Goal: Task Accomplishment & Management: Complete application form

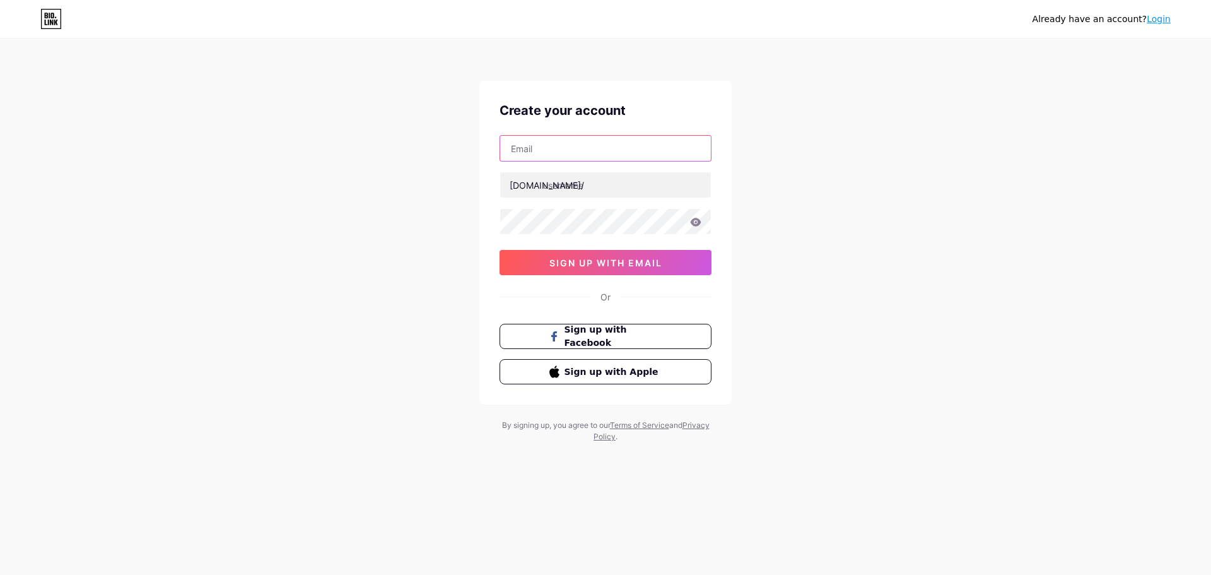
click at [562, 145] on input "text" at bounding box center [605, 148] width 211 height 25
click at [529, 144] on input "text" at bounding box center [605, 148] width 211 height 25
type input "[EMAIL_ADDRESS][DOMAIN_NAME]"
click at [565, 189] on input "text" at bounding box center [605, 184] width 211 height 25
click at [569, 192] on input "text" at bounding box center [605, 184] width 211 height 25
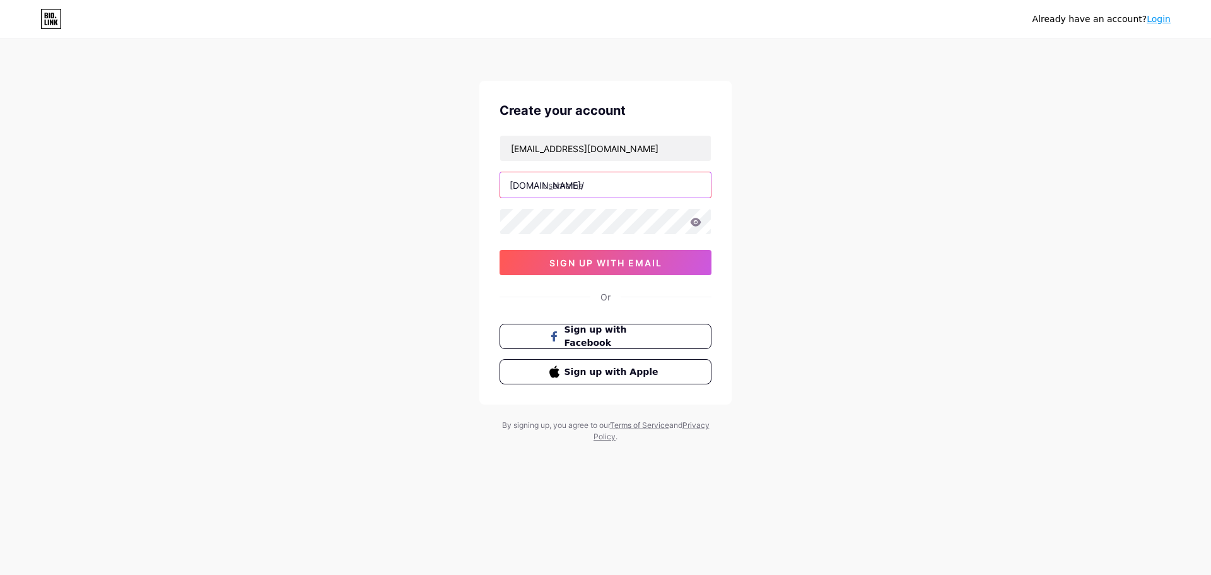
paste input "vitallisodontologia"
type input "vitallisodontologia"
click at [606, 269] on button "sign up with email" at bounding box center [606, 262] width 212 height 25
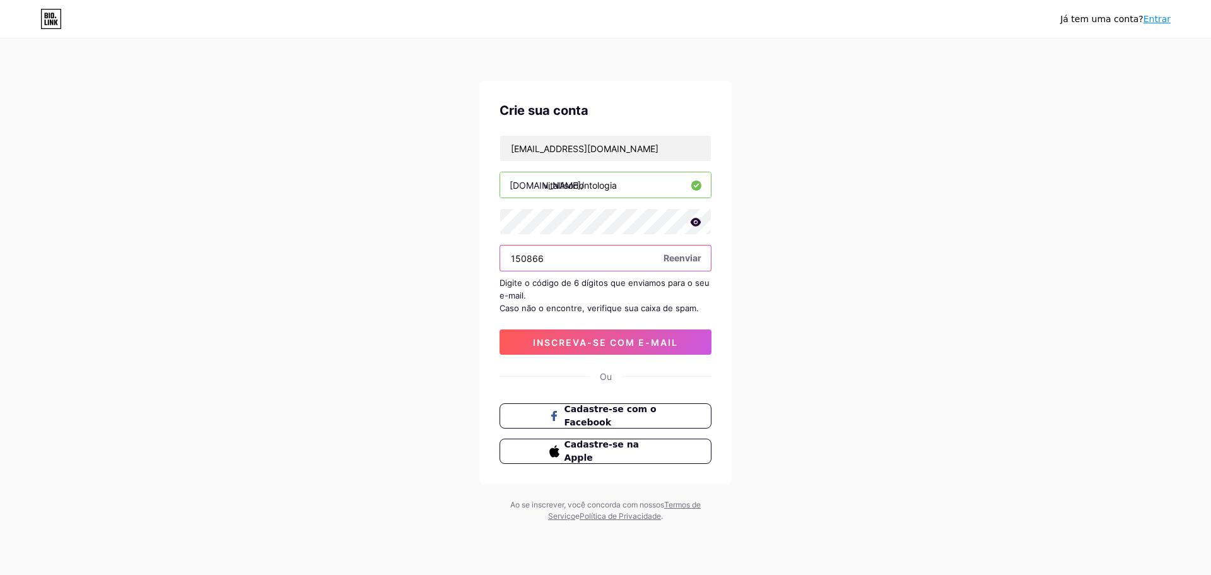
click at [581, 260] on input "150866" at bounding box center [605, 257] width 211 height 25
type input "647865"
click at [629, 344] on font "inscreva-se com e-mail" at bounding box center [605, 342] width 145 height 11
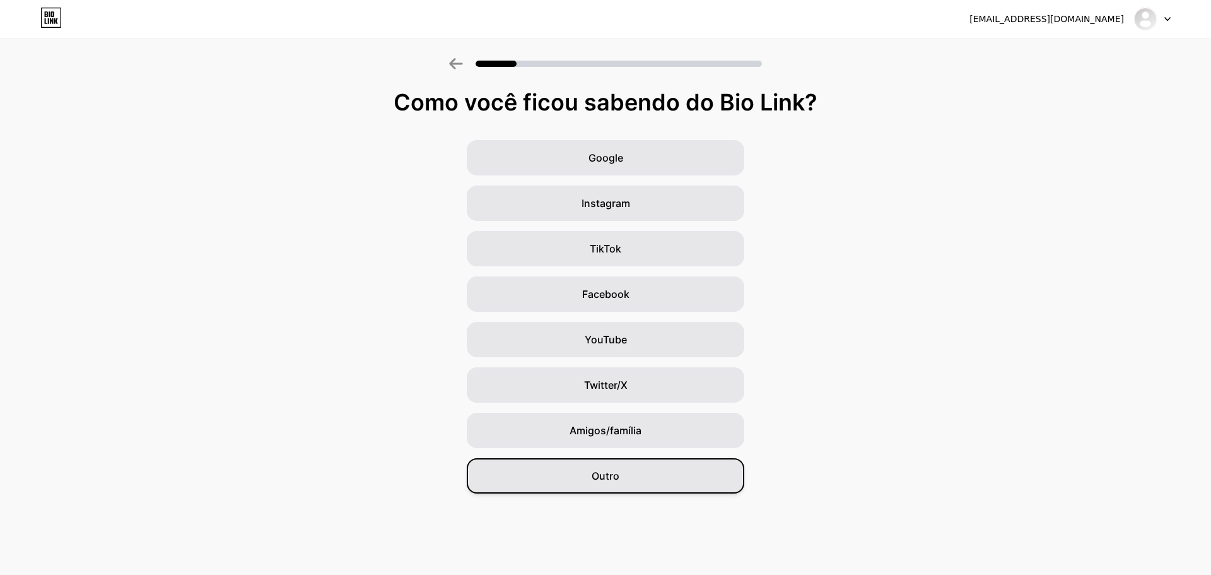
click at [606, 477] on font "Outro" at bounding box center [606, 475] width 28 height 13
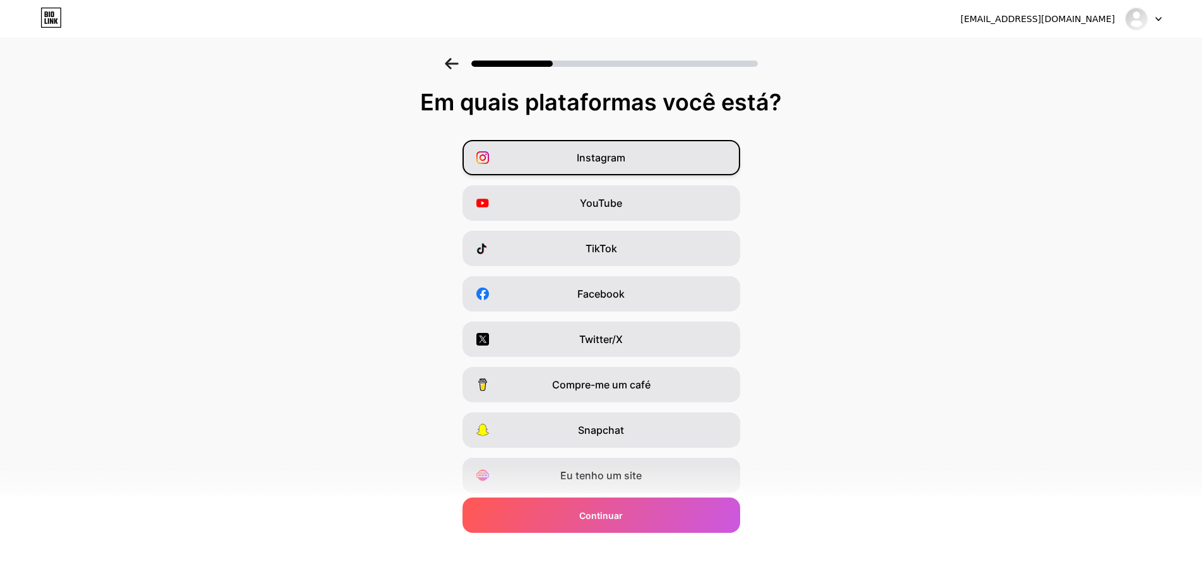
click at [620, 163] on font "Instagram" at bounding box center [601, 157] width 49 height 13
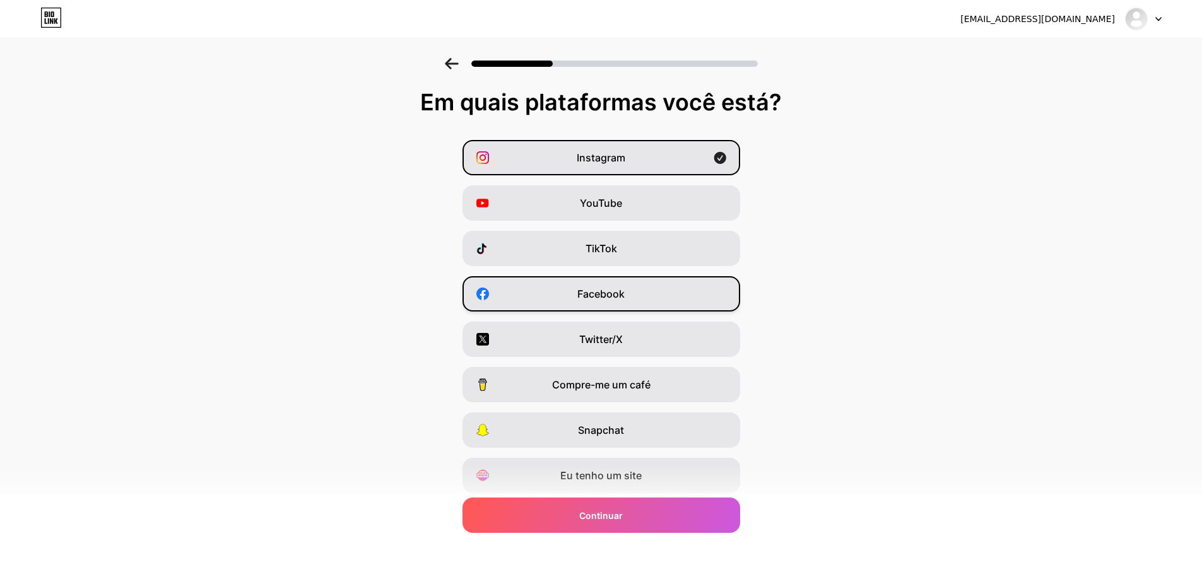
click at [639, 292] on div "Facebook" at bounding box center [602, 293] width 278 height 35
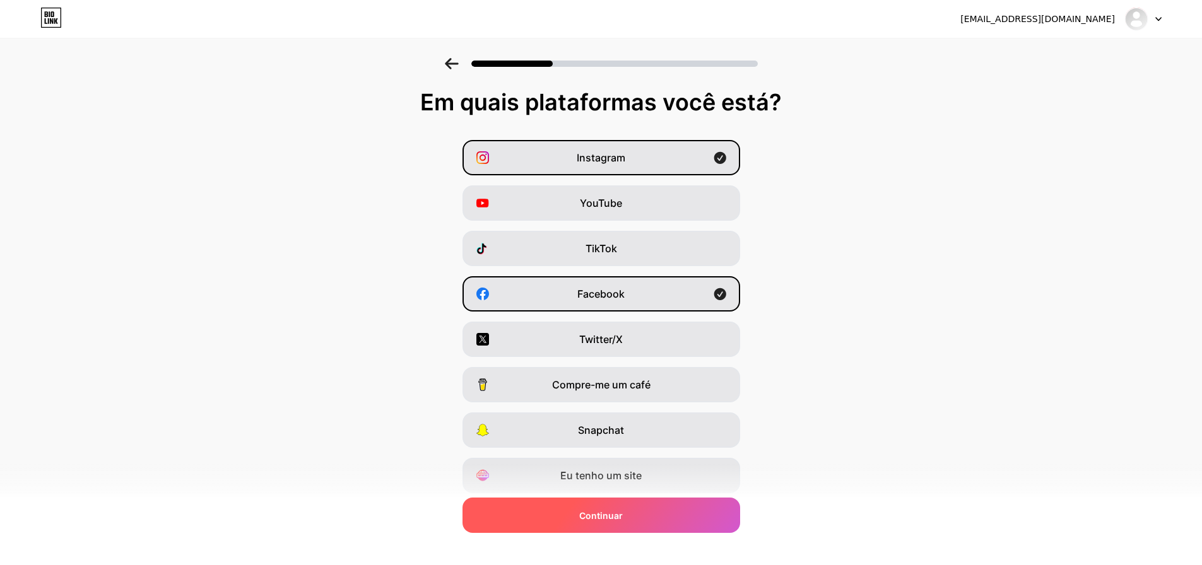
click at [593, 514] on font "Continuar" at bounding box center [601, 515] width 44 height 11
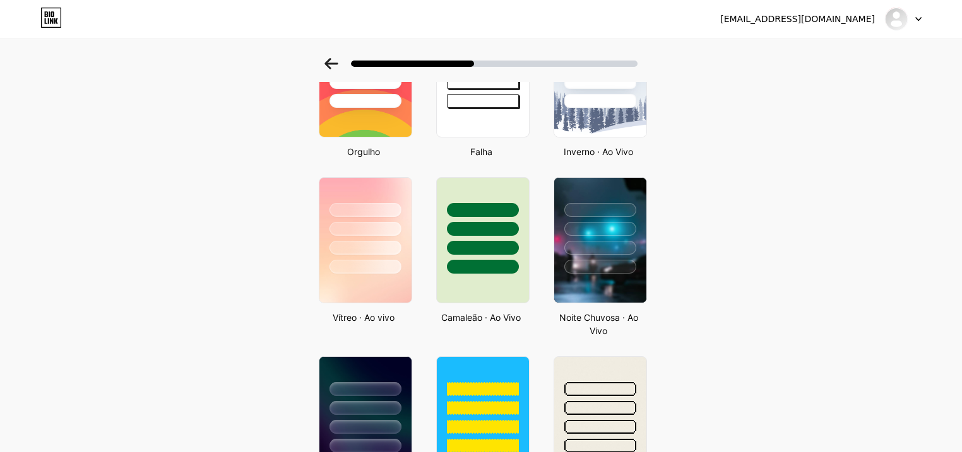
scroll to position [303, 0]
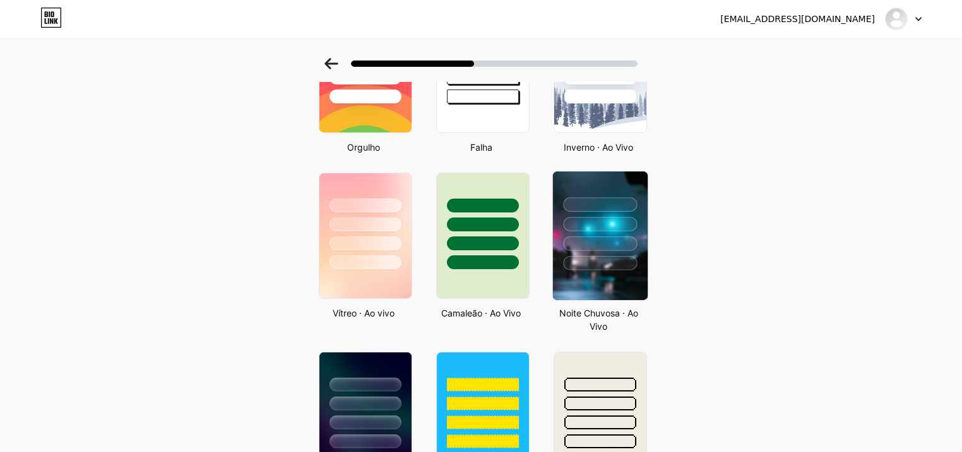
click at [609, 242] on div at bounding box center [600, 244] width 74 height 15
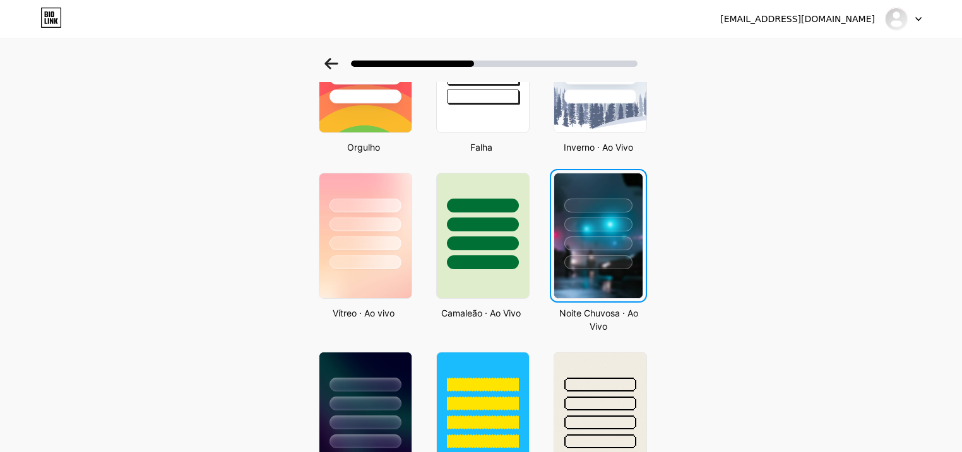
scroll to position [0, 0]
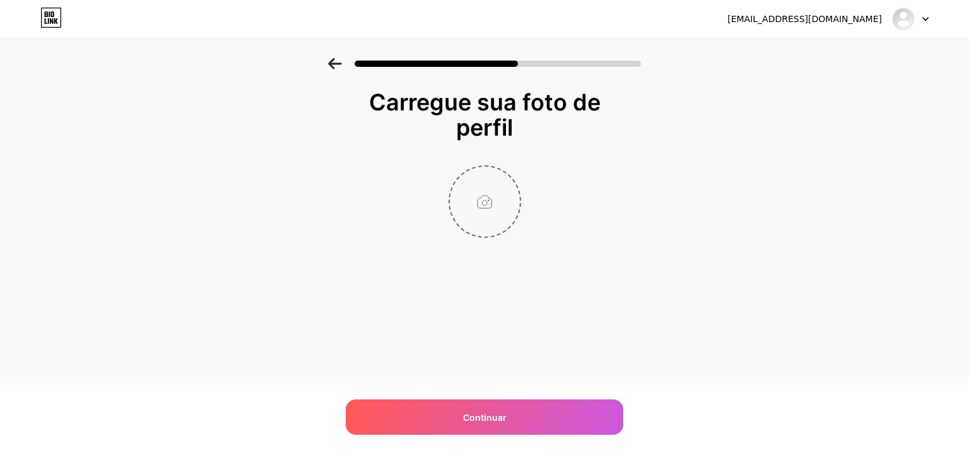
click at [485, 214] on input "file" at bounding box center [485, 202] width 70 height 70
type input "C:\fakepath\Logo Vitallis.jpeg"
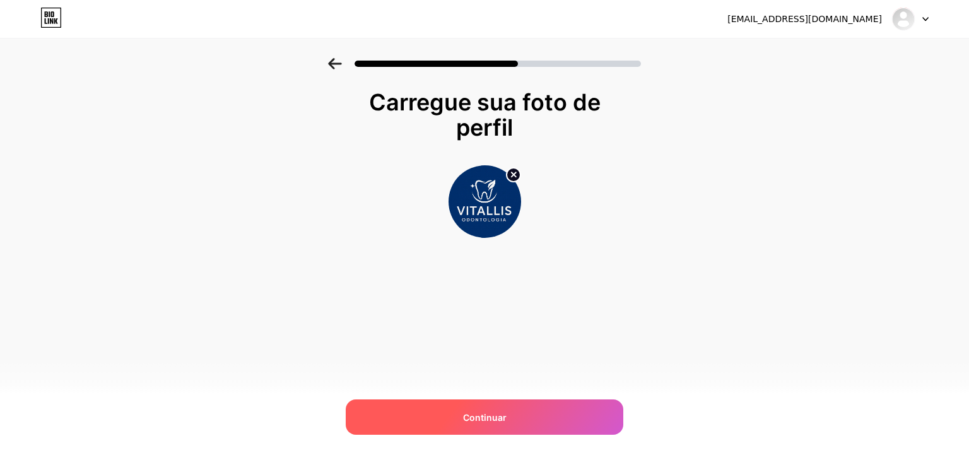
click at [467, 418] on font "Continuar" at bounding box center [485, 417] width 44 height 11
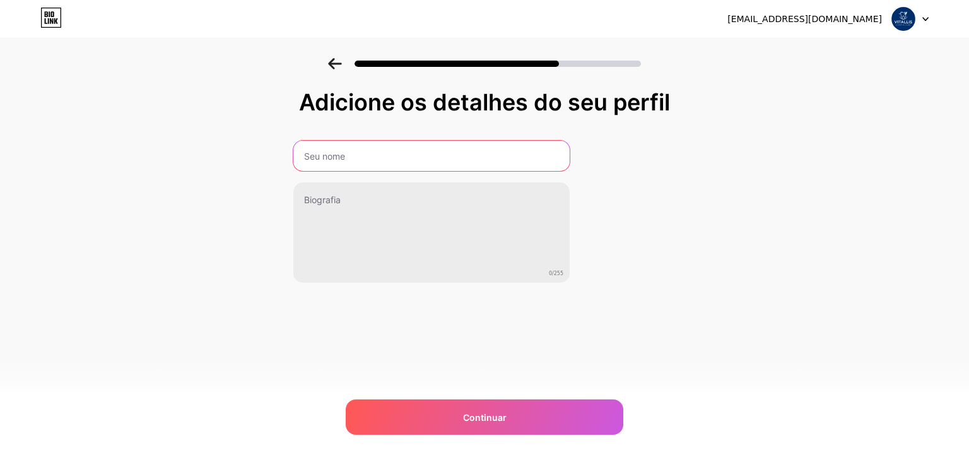
click at [330, 157] on input "text" at bounding box center [431, 156] width 276 height 30
type input "Vitallis Odontologia"
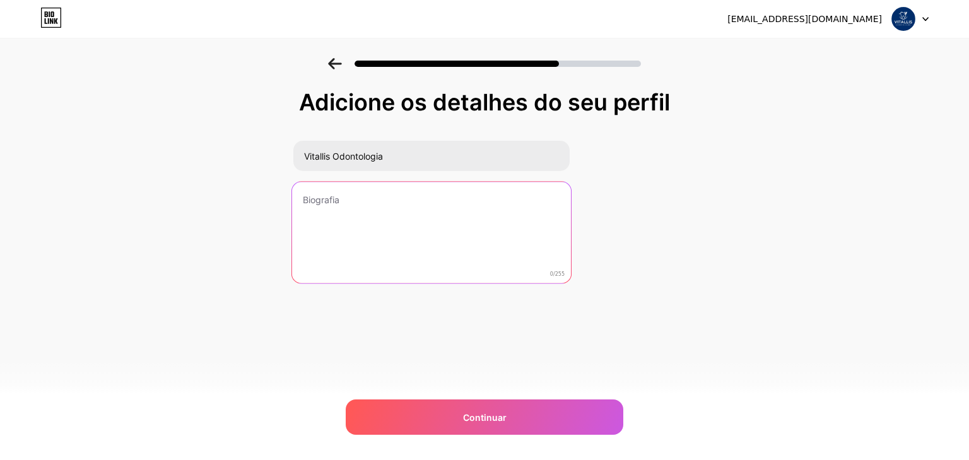
click at [326, 196] on textarea at bounding box center [431, 233] width 279 height 103
paste textarea "Excelência em Odontologia Estética e Reabilitação 💎 [PERSON_NAME] – [GEOGRAPHIC…"
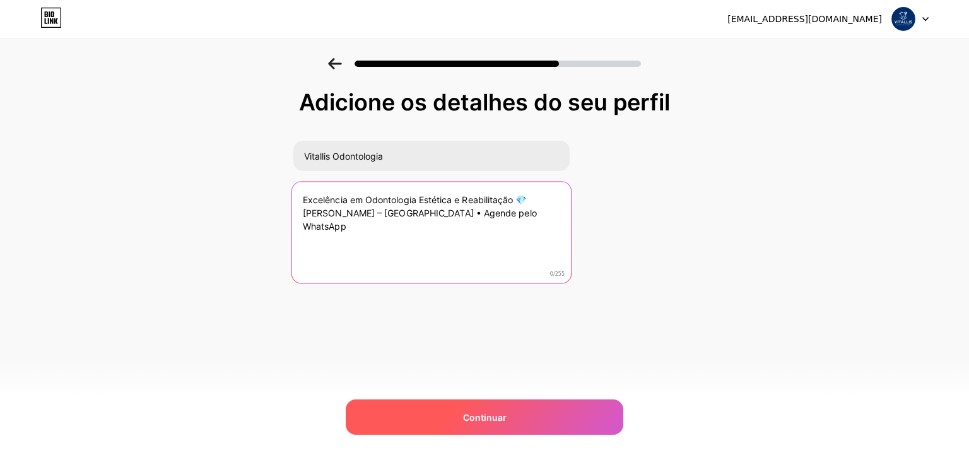
type textarea "Excelência em Odontologia Estética e Reabilitação 💎 [PERSON_NAME] – [GEOGRAPHIC…"
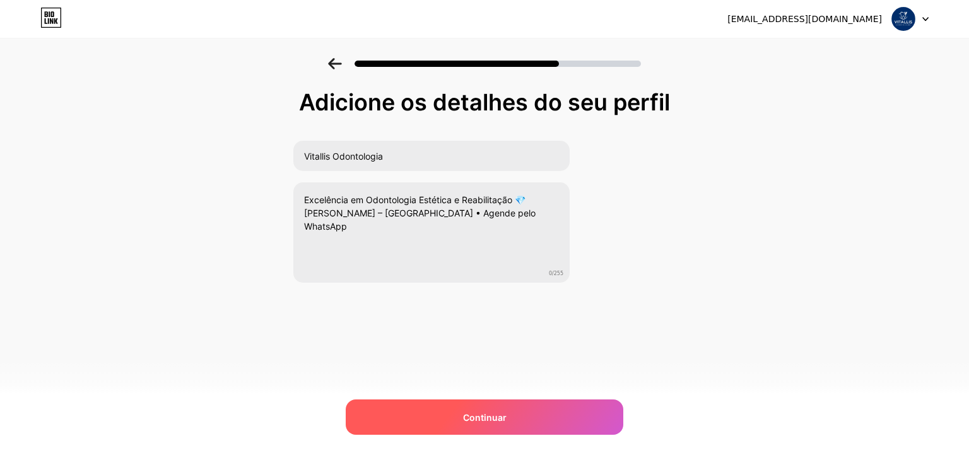
click at [480, 421] on span "Continuar" at bounding box center [485, 417] width 44 height 13
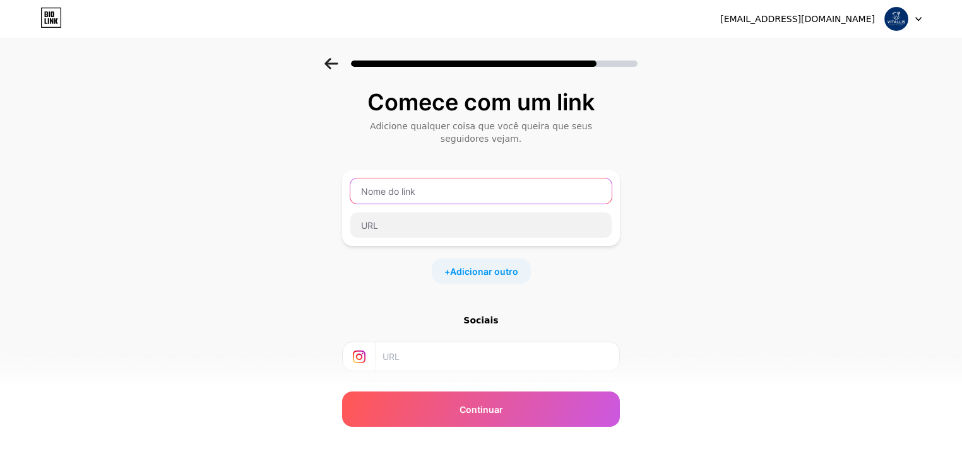
click at [391, 189] on input "text" at bounding box center [480, 191] width 261 height 25
paste input "Agendar Consulta"
type input "Agendar Consulta"
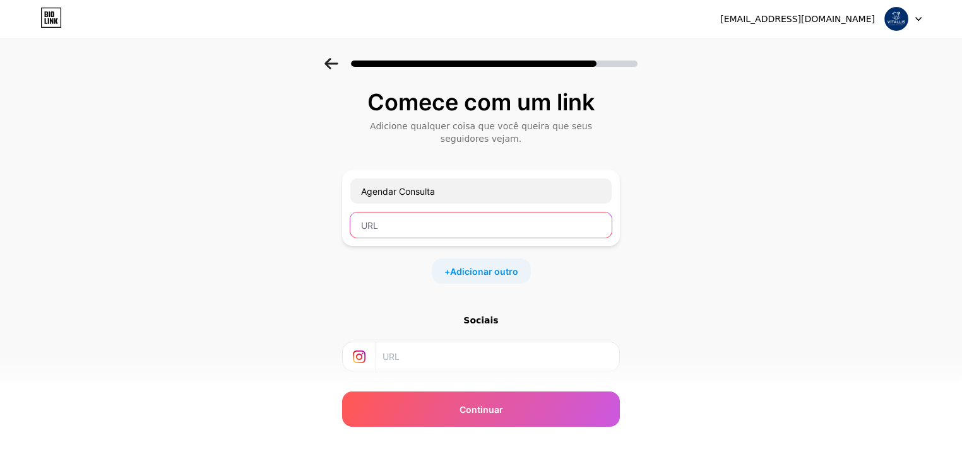
click at [384, 221] on input "text" at bounding box center [480, 225] width 261 height 25
paste input "[URL][DOMAIN_NAME]"
type input "[URL][DOMAIN_NAME]"
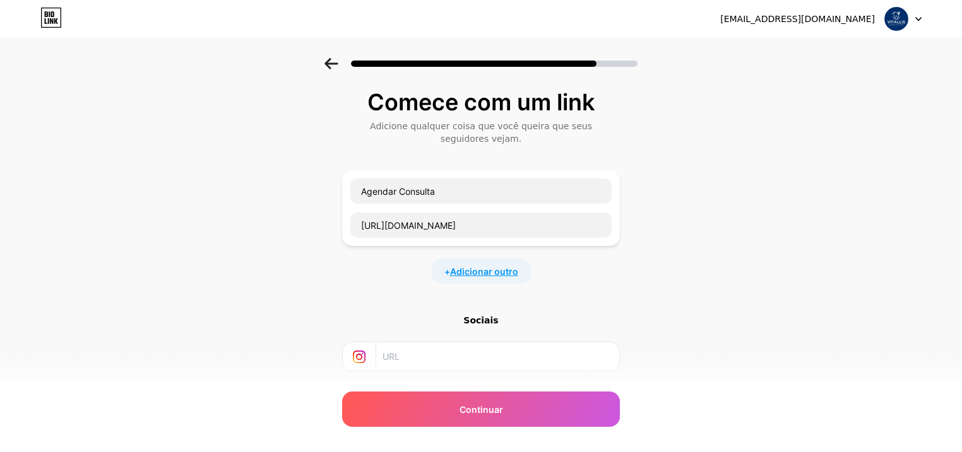
click at [474, 275] on font "Adicionar outro" at bounding box center [484, 271] width 68 height 11
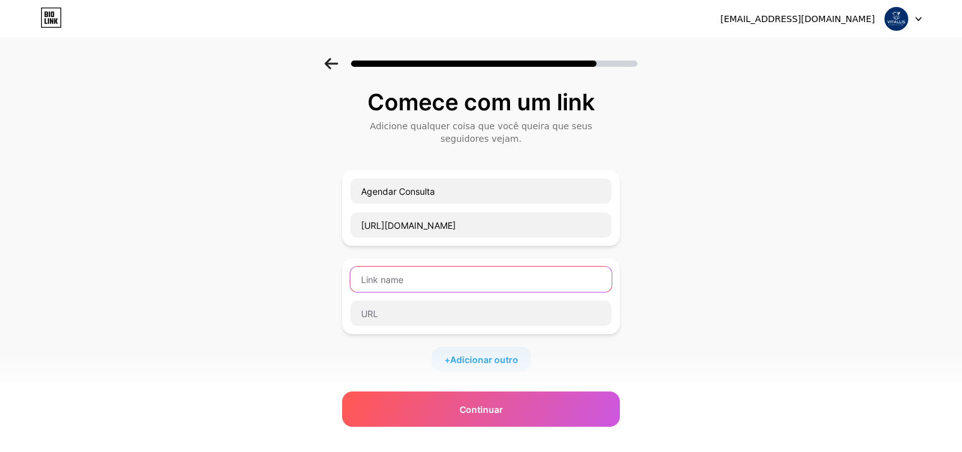
click at [434, 285] on input "text" at bounding box center [480, 279] width 261 height 25
paste input "📍 Como Chegar"
type input "📍 Como Chegar"
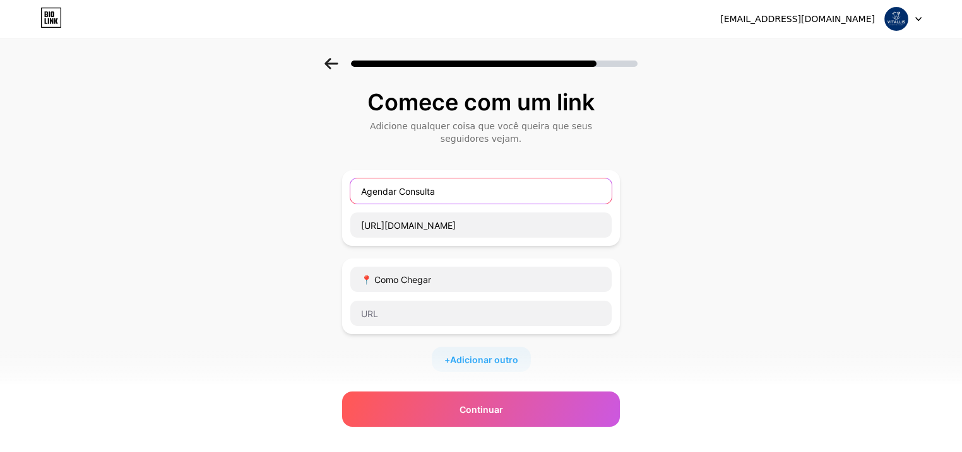
click at [366, 192] on input "Agendar Consulta" at bounding box center [480, 191] width 261 height 25
click at [363, 192] on input "Agendar Consulta" at bounding box center [480, 191] width 261 height 25
click at [366, 191] on input "Agendar Consulta" at bounding box center [480, 191] width 261 height 25
paste input "💬"
type input "💬Agendar Consulta"
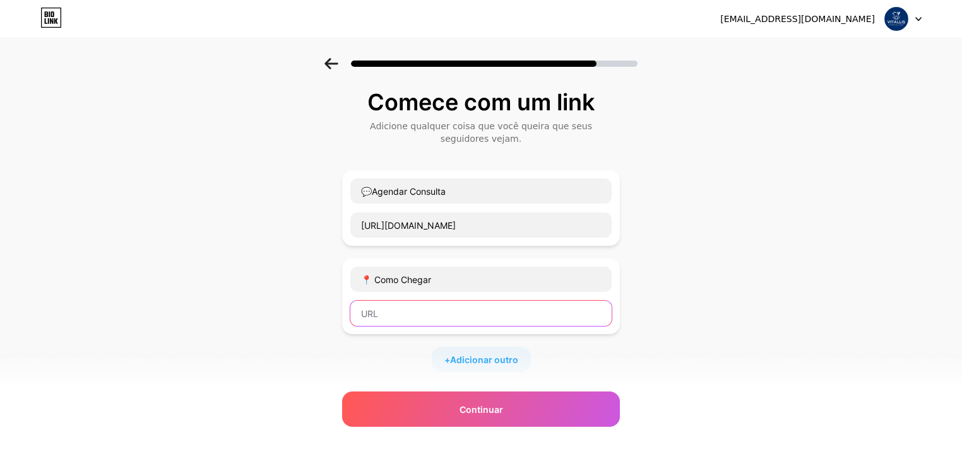
click at [413, 305] on input "text" at bounding box center [480, 313] width 261 height 25
click at [430, 309] on input "text" at bounding box center [480, 313] width 261 height 25
paste input "[URL][DOMAIN_NAME][PERSON_NAME][PHONE_NUMBER][GEOGRAPHIC_DATA]"
type input "[URL][DOMAIN_NAME][PERSON_NAME][PHONE_NUMBER][GEOGRAPHIC_DATA]"
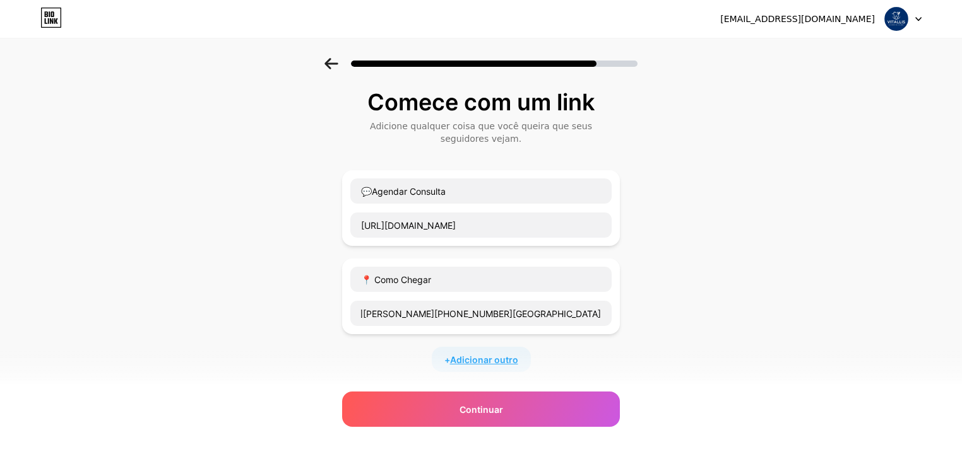
scroll to position [0, 0]
click at [492, 359] on font "Adicionar outro" at bounding box center [484, 360] width 68 height 11
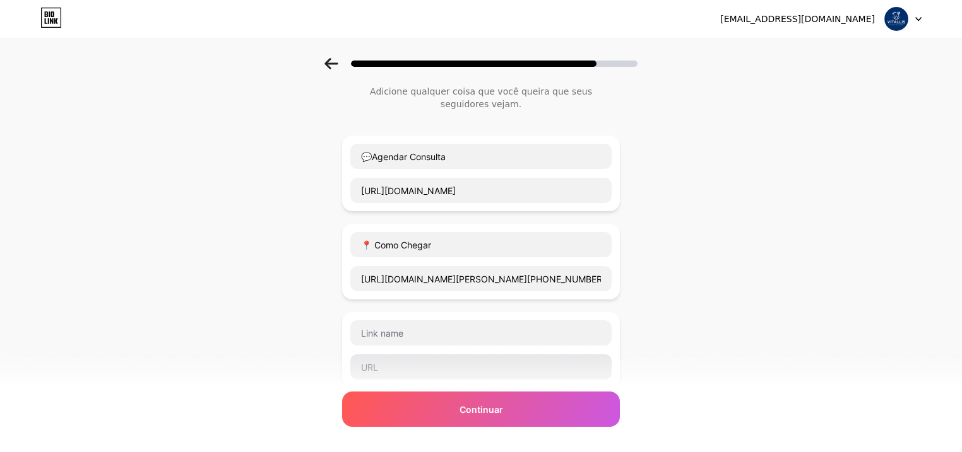
scroll to position [151, 0]
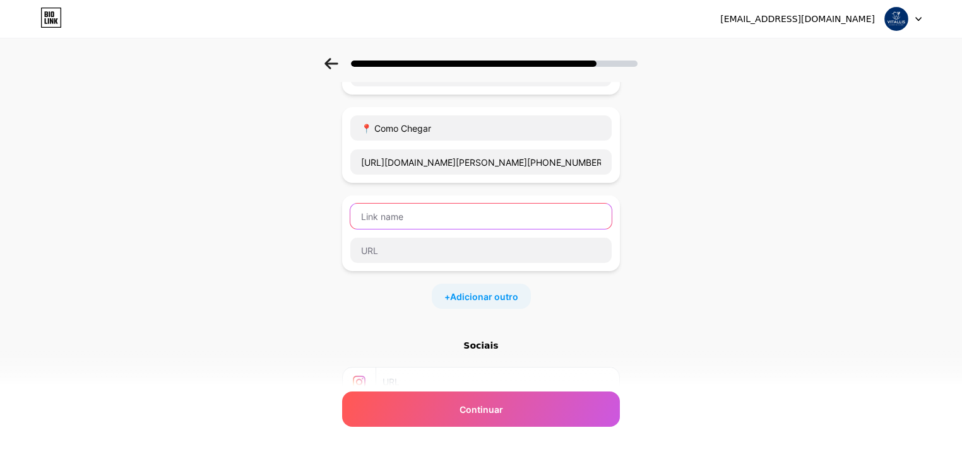
click at [393, 217] on input "text" at bounding box center [480, 216] width 261 height 25
paste input "🦷 Conheça Nossos Tratamentos"
type input "🦷 Conheça Nossos Tratamentos"
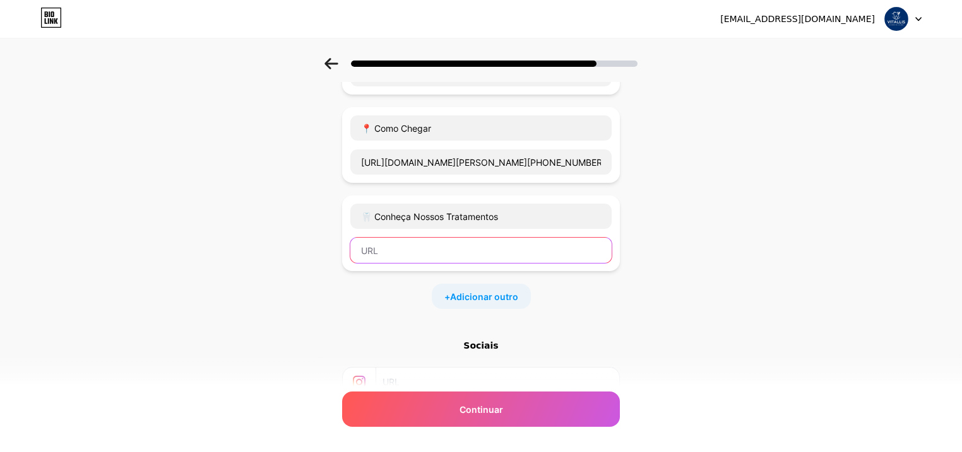
click at [386, 247] on input "text" at bounding box center [480, 250] width 261 height 25
paste input "file:///C:/Users/beatr/Downloads/vitallis-tratamentos.html"
type input "file:///C:/Users/beatr/Downloads/vitallis-tratamentos.html"
click at [486, 295] on font "Adicionar outro" at bounding box center [484, 297] width 68 height 11
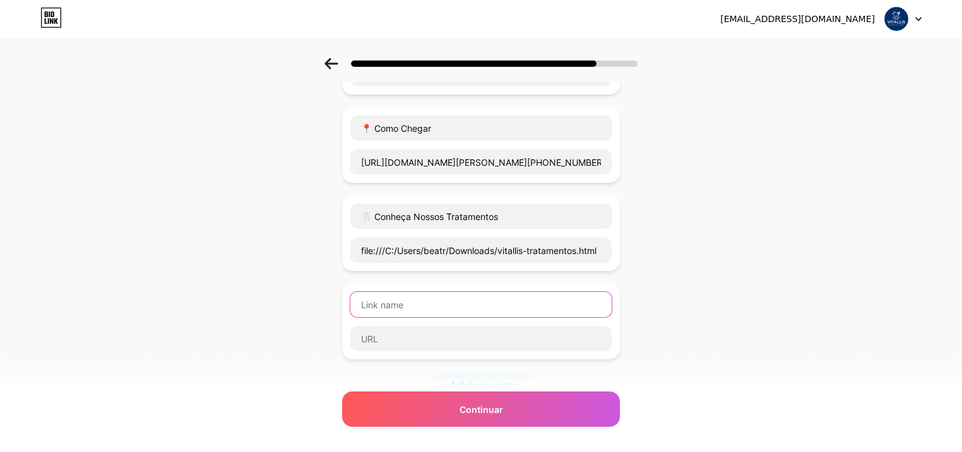
click at [415, 303] on input "text" at bounding box center [480, 304] width 261 height 25
paste input "📞 Ligar"
type input "📞 Ligar"
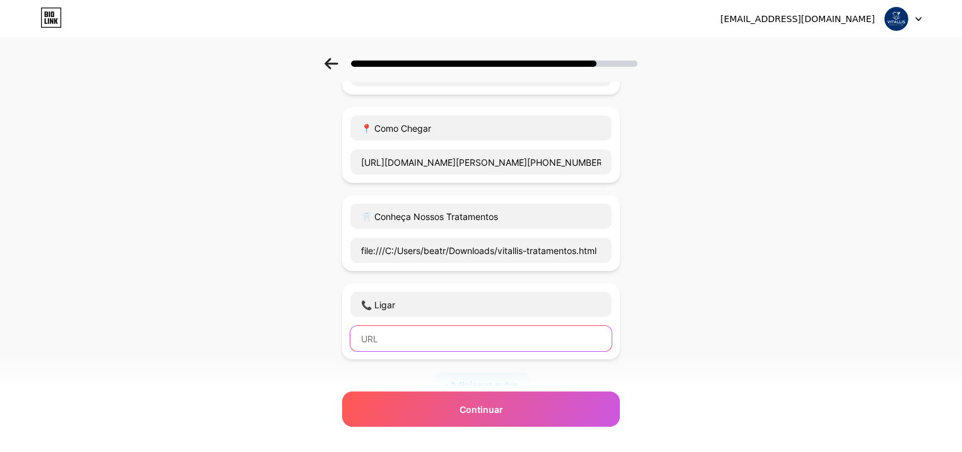
click at [410, 343] on input "text" at bounding box center [480, 338] width 261 height 25
click at [394, 339] on input "text" at bounding box center [480, 338] width 261 height 25
paste input "[PHONE_NUMBER]"
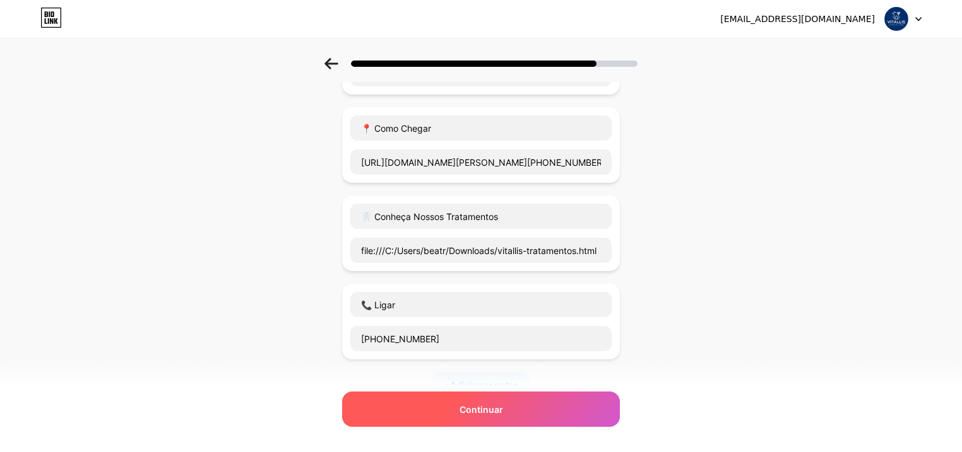
click at [473, 404] on font "Continuar" at bounding box center [481, 409] width 44 height 11
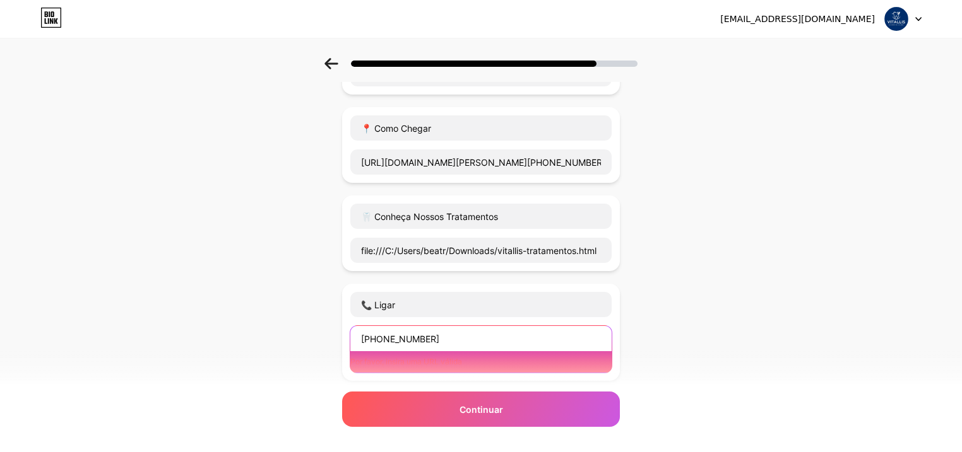
click at [450, 338] on input "[PHONE_NUMBER]" at bounding box center [480, 338] width 261 height 25
paste input "[URL][DOMAIN_NAME]."
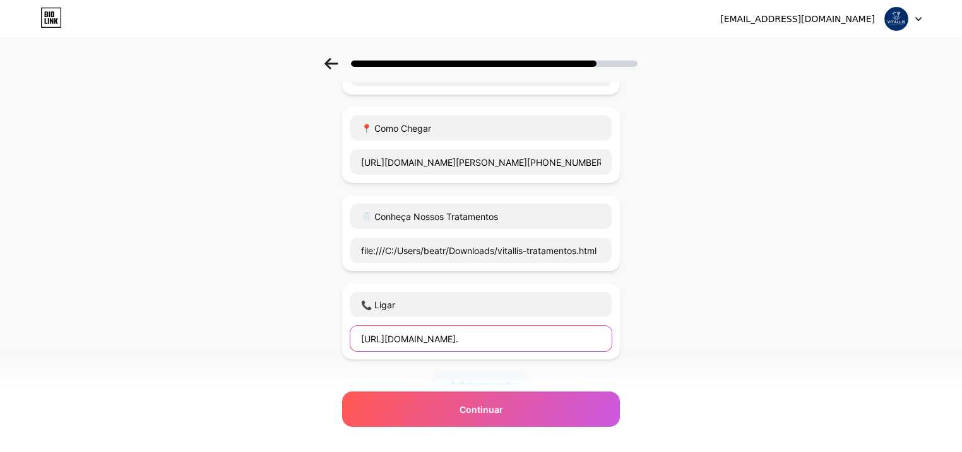
scroll to position [0, 189]
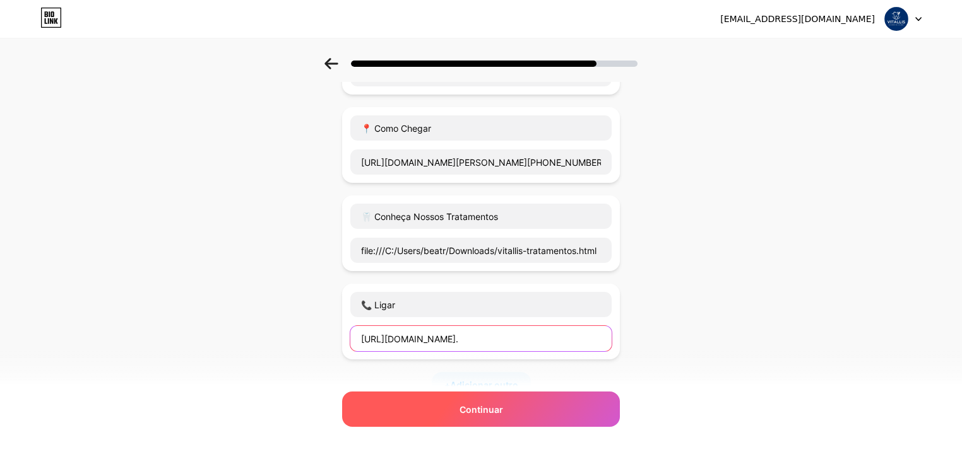
type input "[URL][DOMAIN_NAME]."
click at [481, 412] on font "Continuar" at bounding box center [481, 409] width 44 height 11
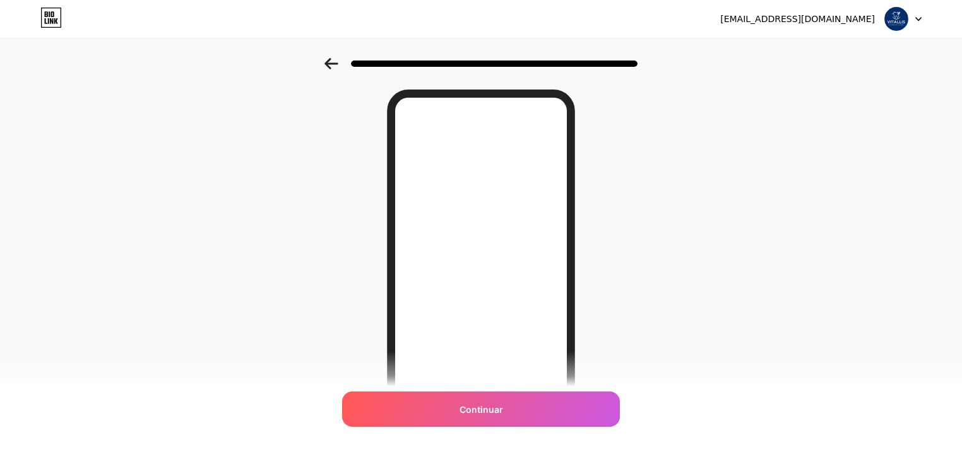
scroll to position [30, 0]
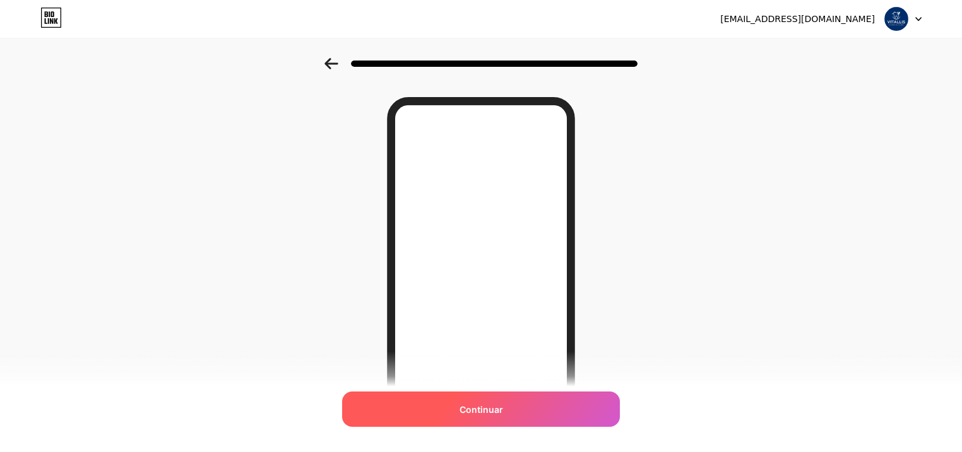
click at [474, 411] on font "Continuar" at bounding box center [481, 409] width 44 height 11
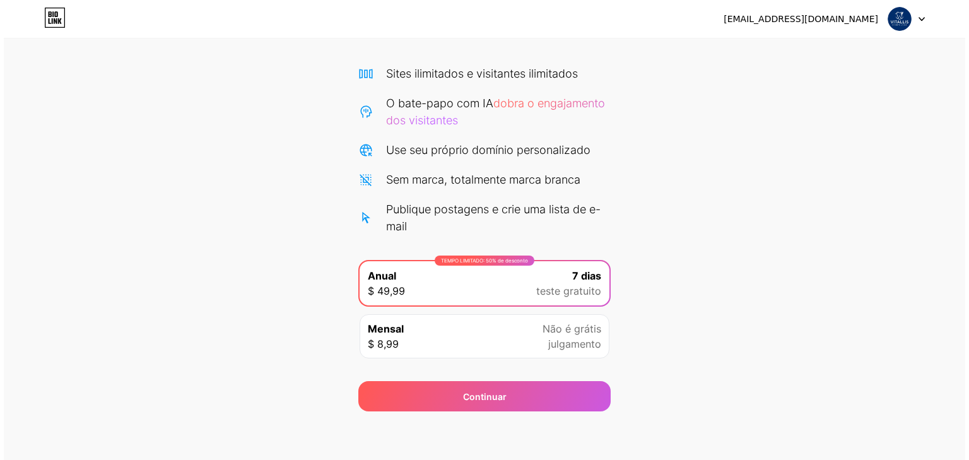
scroll to position [81, 0]
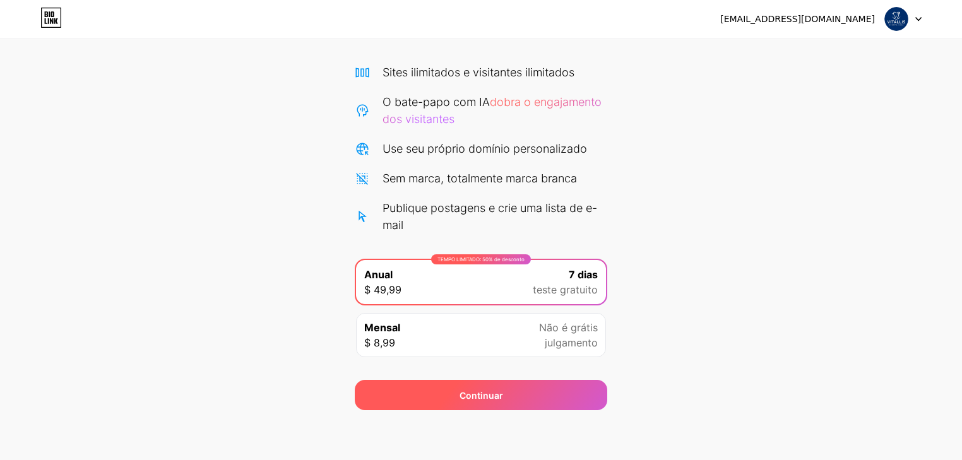
click at [477, 400] on span "Continuar" at bounding box center [481, 395] width 44 height 13
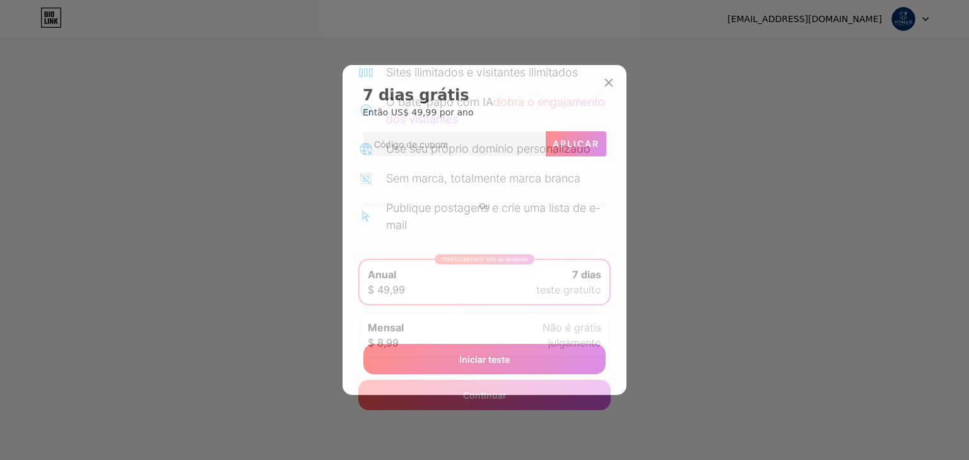
click at [645, 258] on div at bounding box center [484, 230] width 969 height 460
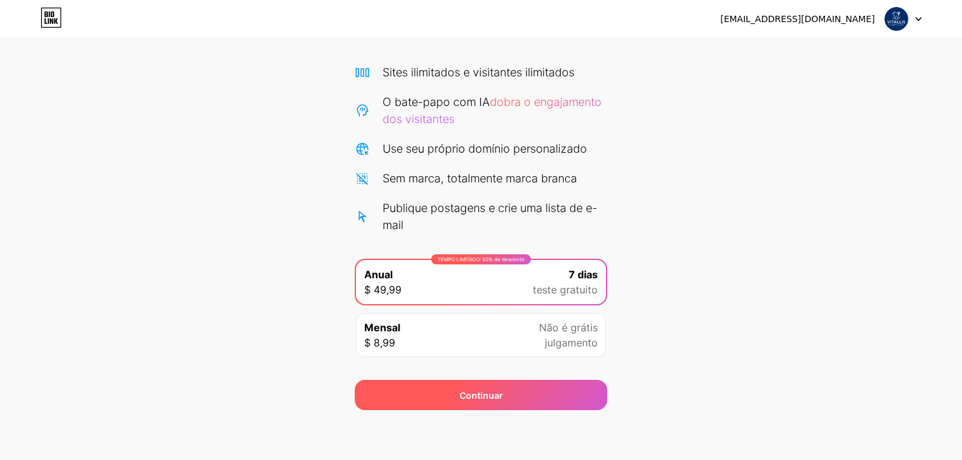
click at [493, 390] on font "Continuar" at bounding box center [481, 395] width 44 height 11
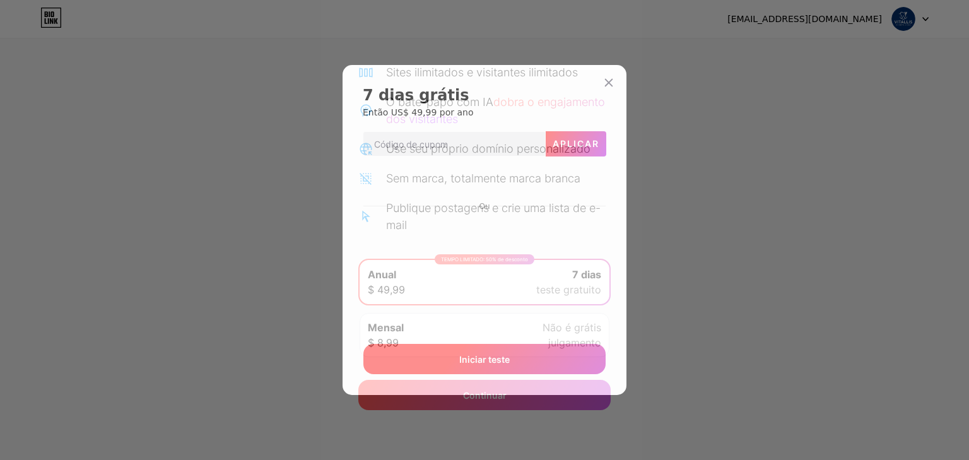
click at [474, 360] on font "Iniciar teste" at bounding box center [484, 359] width 50 height 11
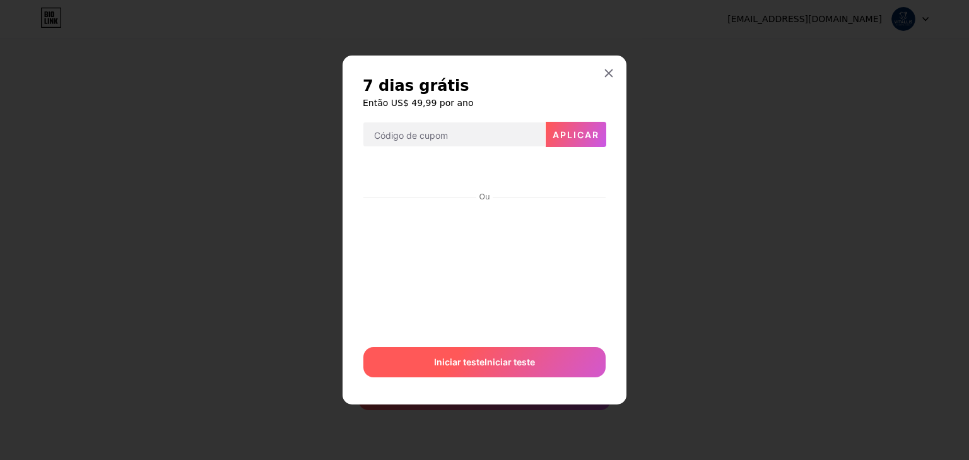
click at [489, 368] on span "Iniciar teste Iniciar teste" at bounding box center [484, 361] width 101 height 13
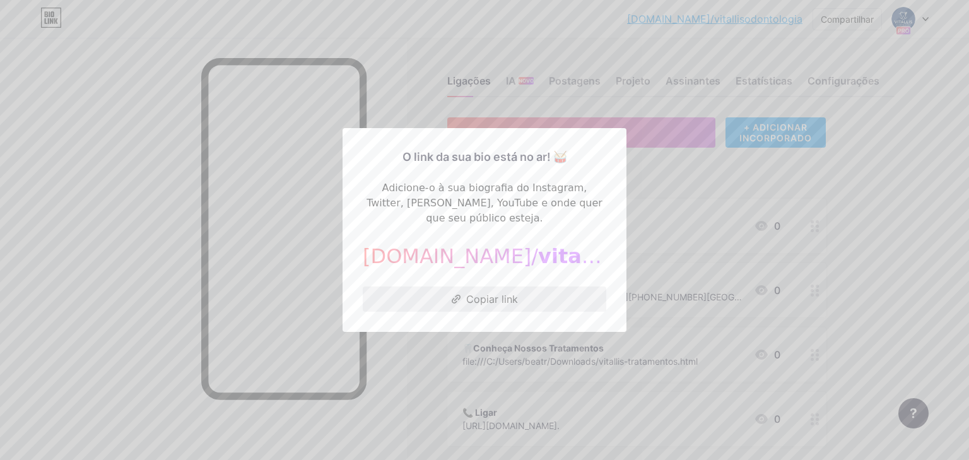
click at [492, 293] on font "Copiar link" at bounding box center [492, 299] width 52 height 13
